Goal: Task Accomplishment & Management: Use online tool/utility

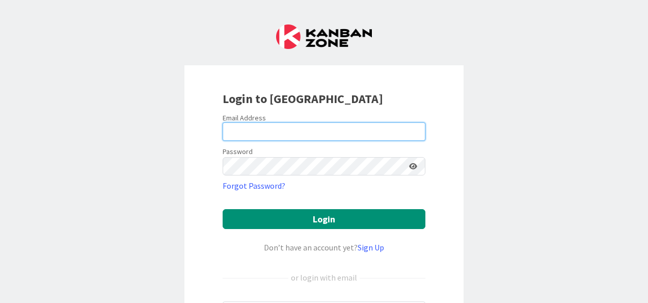
type input "[PERSON_NAME][EMAIL_ADDRESS][DOMAIN_NAME]"
click at [294, 138] on input "[PERSON_NAME][EMAIL_ADDRESS][DOMAIN_NAME]" at bounding box center [324, 131] width 203 height 18
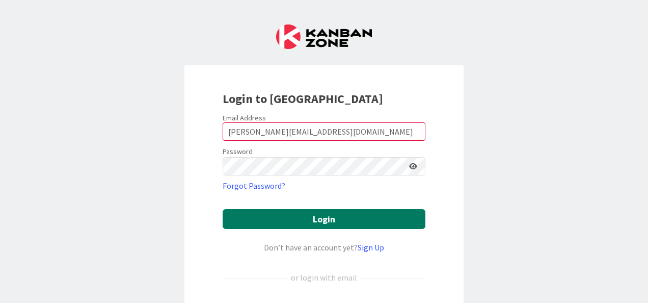
click at [336, 216] on button "Login" at bounding box center [324, 219] width 203 height 20
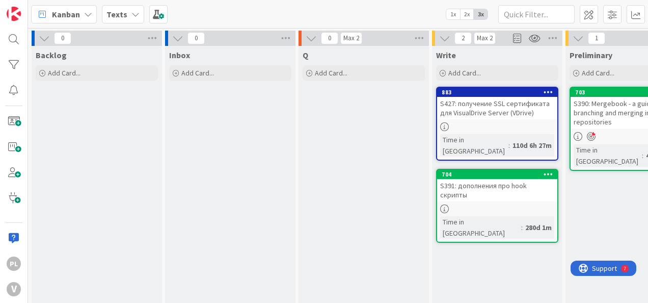
click at [145, 39] on div "0" at bounding box center [97, 38] width 130 height 15
click at [151, 39] on icon at bounding box center [152, 38] width 13 height 15
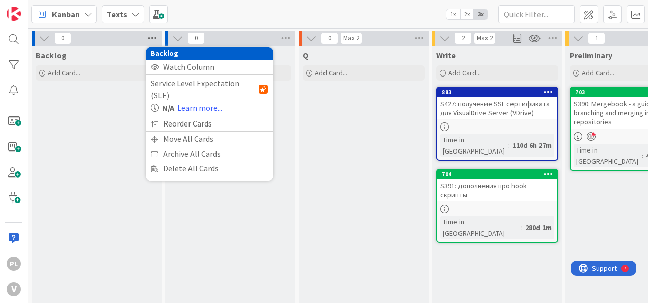
click at [151, 39] on icon at bounding box center [152, 38] width 13 height 15
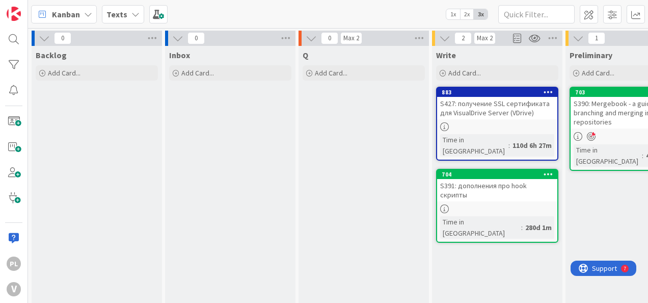
click at [331, 105] on div "Q Add Card..." at bounding box center [363, 203] width 130 height 314
click at [595, 12] on span at bounding box center [589, 14] width 18 height 18
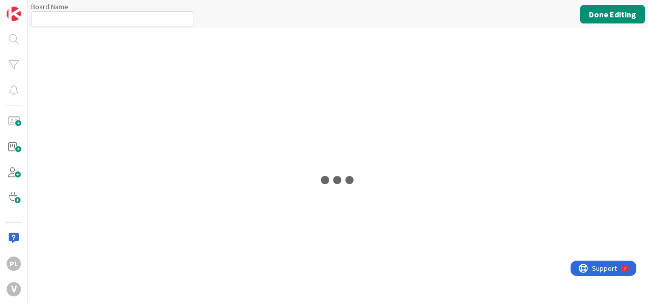
type input "Texts"
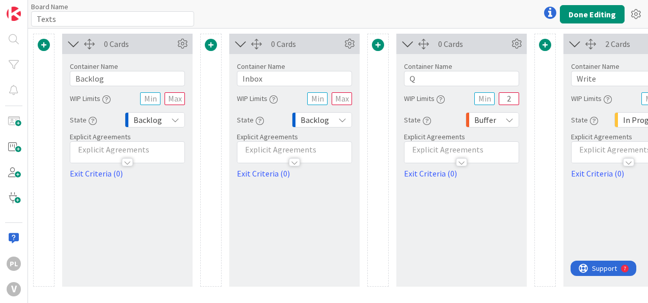
click at [165, 116] on div "Backlog" at bounding box center [155, 119] width 60 height 15
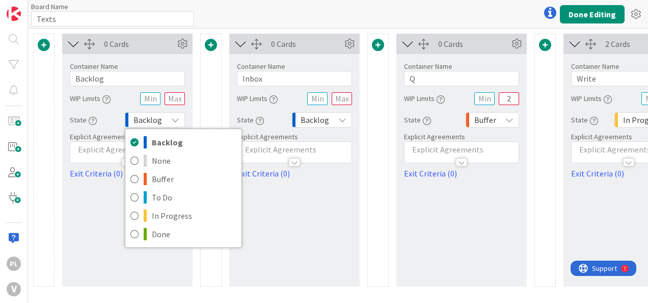
click at [165, 116] on div "Backlog" at bounding box center [155, 119] width 60 height 15
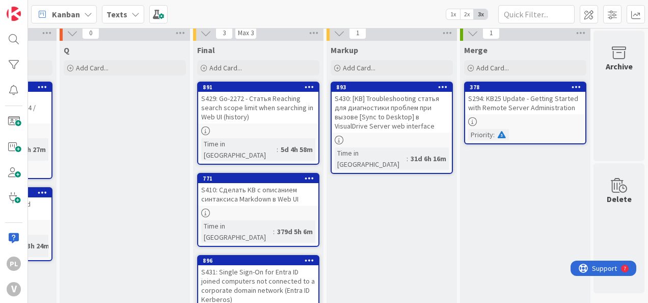
scroll to position [0, 780]
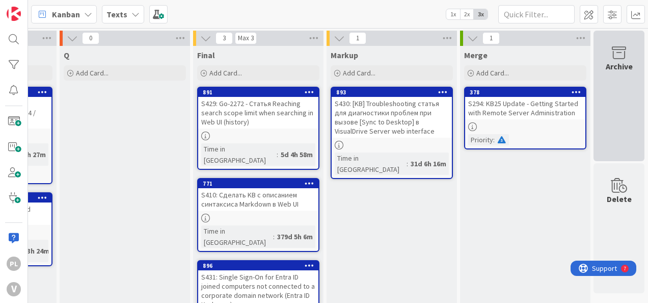
click at [618, 76] on div "Archive" at bounding box center [618, 96] width 51 height 130
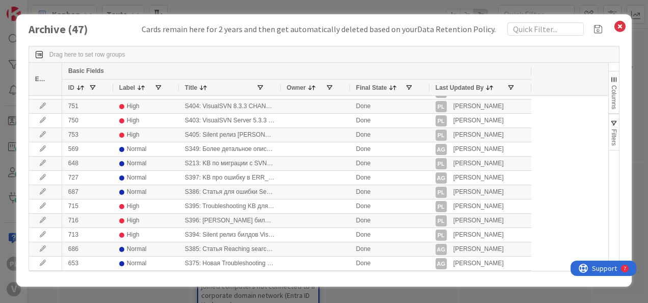
scroll to position [0, 0]
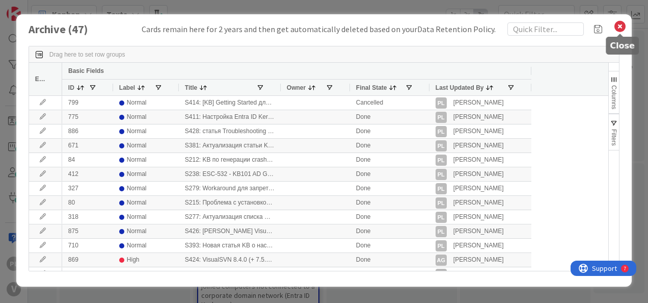
click at [622, 29] on icon at bounding box center [619, 26] width 13 height 14
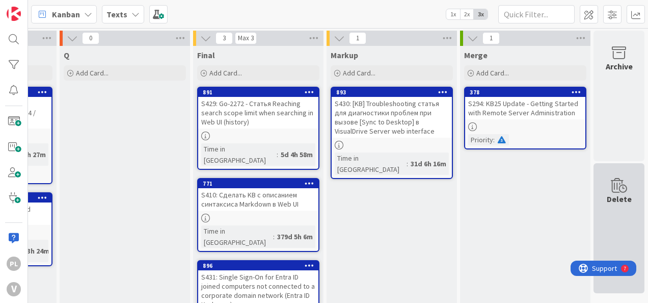
click at [635, 218] on div "Delete" at bounding box center [618, 228] width 51 height 130
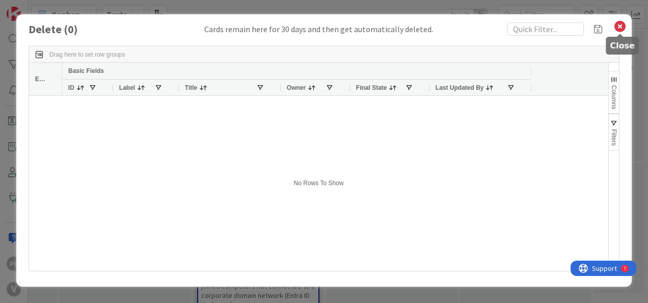
click at [624, 26] on icon at bounding box center [619, 26] width 13 height 14
